Goal: Transaction & Acquisition: Download file/media

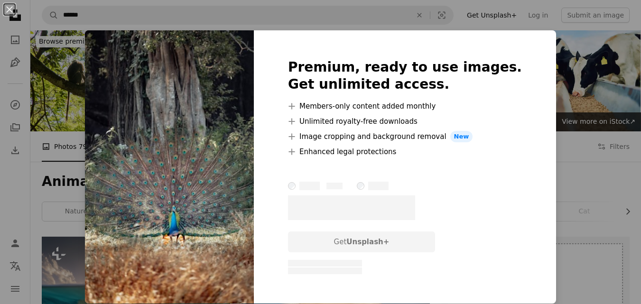
scroll to position [4591, 0]
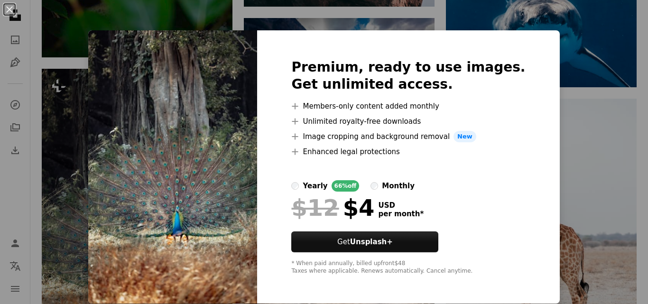
click at [575, 97] on div "An X shape Premium, ready to use images. Get unlimited access. A plus sign Memb…" at bounding box center [324, 152] width 648 height 304
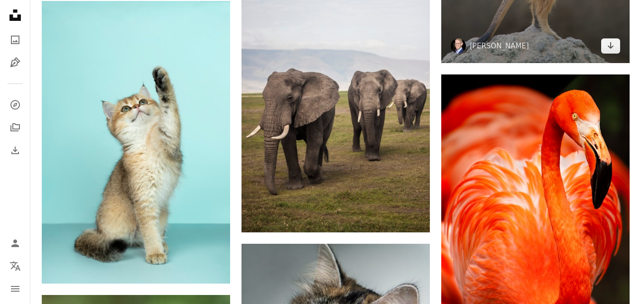
scroll to position [5160, 0]
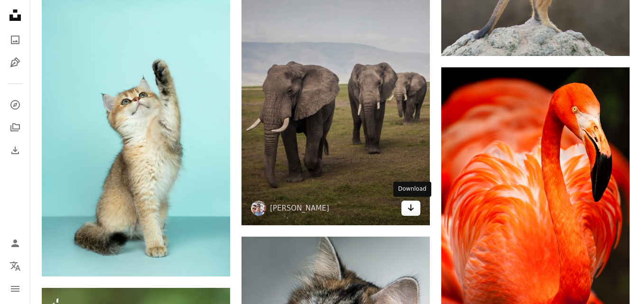
click at [407, 216] on link "Arrow pointing down" at bounding box center [411, 208] width 19 height 15
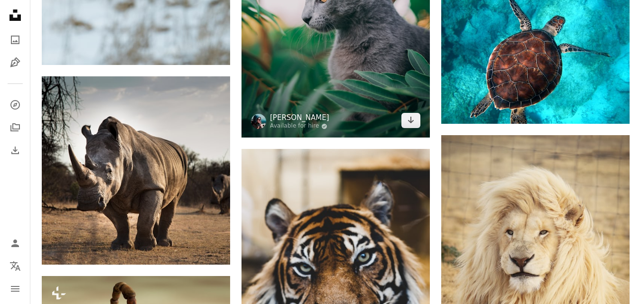
scroll to position [5682, 0]
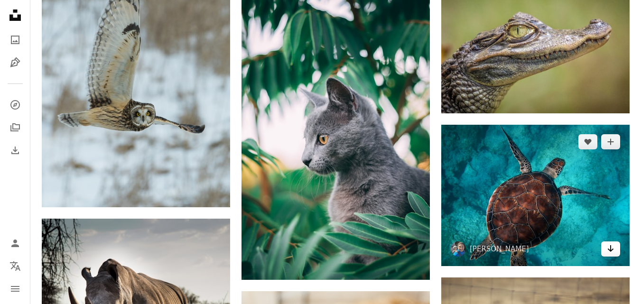
click at [610, 254] on icon "Arrow pointing down" at bounding box center [611, 248] width 8 height 11
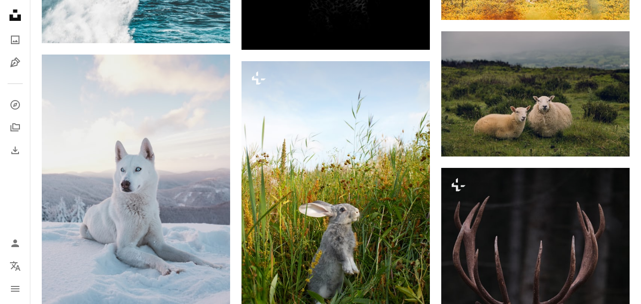
scroll to position [7249, 0]
